Goal: Find specific page/section: Find specific page/section

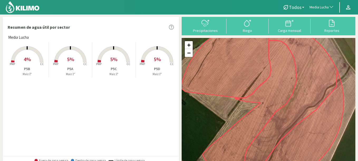
click at [317, 9] on span "Media Lucha" at bounding box center [318, 7] width 19 height 5
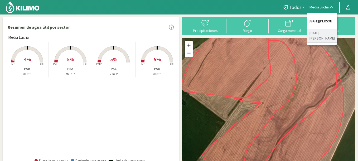
type input "[DATE][PERSON_NAME]"
click at [317, 31] on li "[DATE][PERSON_NAME]" at bounding box center [322, 35] width 30 height 13
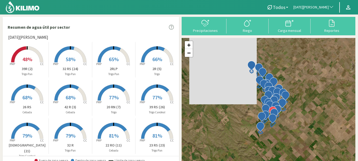
click at [23, 56] on rect at bounding box center [27, 63] width 42 height 42
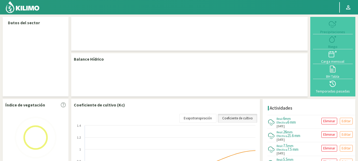
select select "248: Object"
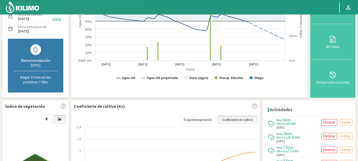
scroll to position [12, 0]
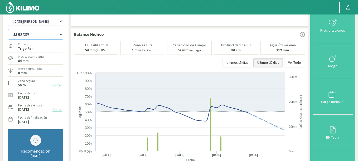
click at [8, 29] on select "12 RS (25) 17 R (1) 19 RO (6) 1RLPS 1RSR (29) 20 RN (7) 21 RAB (28) 21 RN (8) 2…" at bounding box center [35, 34] width 55 height 11
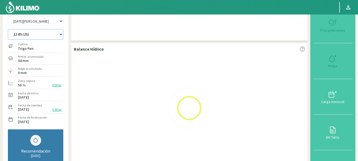
select select "19: Object"
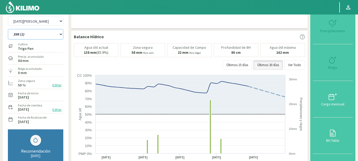
select select "528: Object"
click at [8, 29] on select "12 RS (25) 17 R (1) 19 RO (6) 1RLPS 1RSR (29) 20 RN (7) 21 RAB (28) 21 RN (8) 2…" at bounding box center [35, 34] width 55 height 11
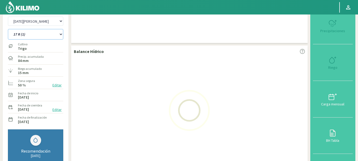
scroll to position [138, 0]
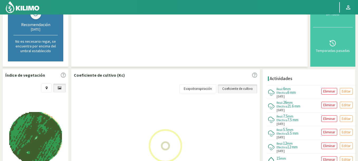
select select "31: Object"
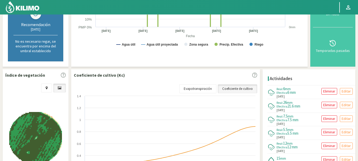
select select "808: Object"
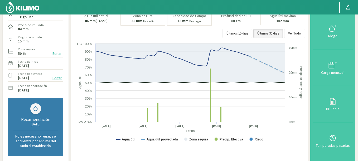
scroll to position [0, 0]
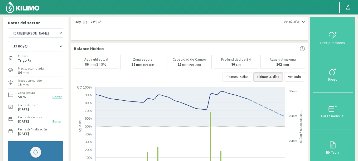
click at [8, 41] on select "12 RS (25) 17 R (1) 19 RO (6) 1RLPS 1RSR (29) 20 RN (7) 21 RAB (28) 21 RN (8) 2…" at bounding box center [35, 46] width 55 height 11
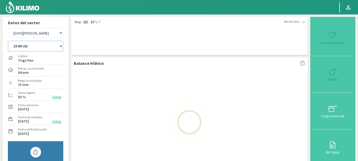
select select "63: Object"
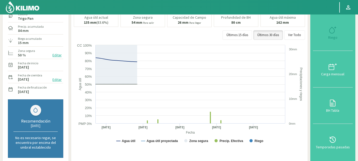
scroll to position [95, 0]
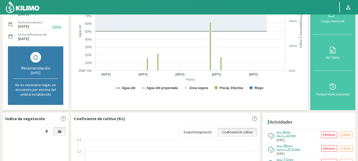
select select "1088: Object"
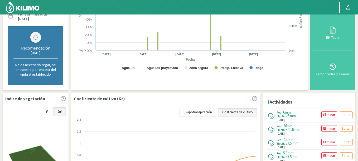
select select "95: Object"
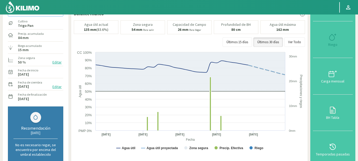
scroll to position [32, 0]
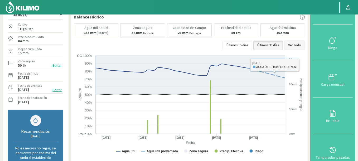
click at [293, 45] on button "Ver Todo" at bounding box center [294, 45] width 21 height 9
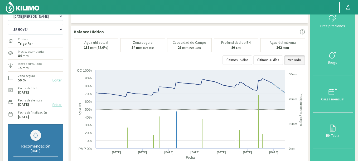
scroll to position [17, 0]
